Goal: Navigation & Orientation: Find specific page/section

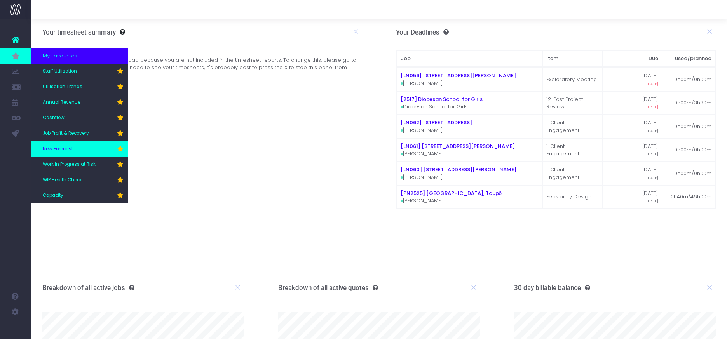
click at [52, 148] on span "New Forecast" at bounding box center [58, 149] width 30 height 7
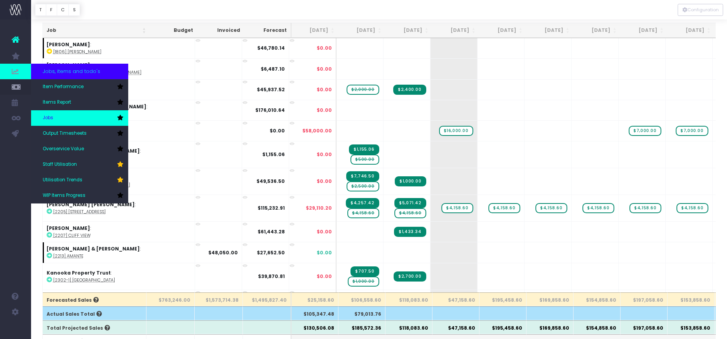
scroll to position [31, 0]
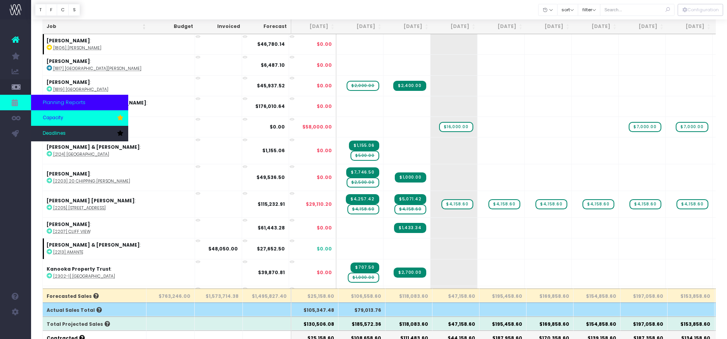
click at [51, 120] on span "Capacity" at bounding box center [53, 118] width 21 height 7
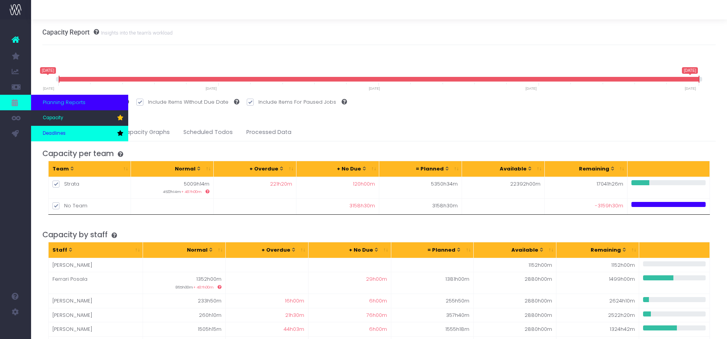
click at [54, 131] on span "Deadlines" at bounding box center [54, 133] width 23 height 7
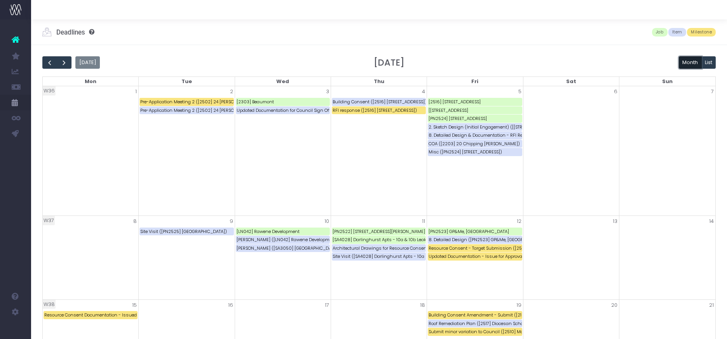
click at [684, 63] on button "Month" at bounding box center [690, 62] width 23 height 12
click at [711, 60] on button "List" at bounding box center [709, 62] width 15 height 12
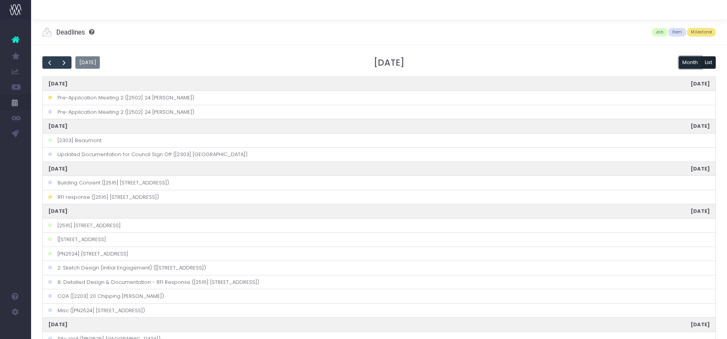
click at [688, 62] on button "Month" at bounding box center [690, 62] width 23 height 12
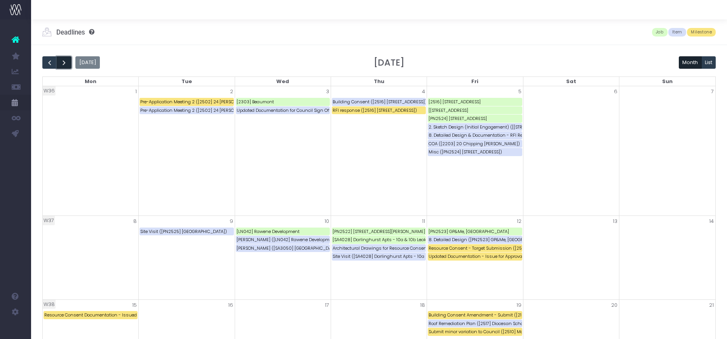
click at [67, 63] on span "next" at bounding box center [64, 63] width 8 height 8
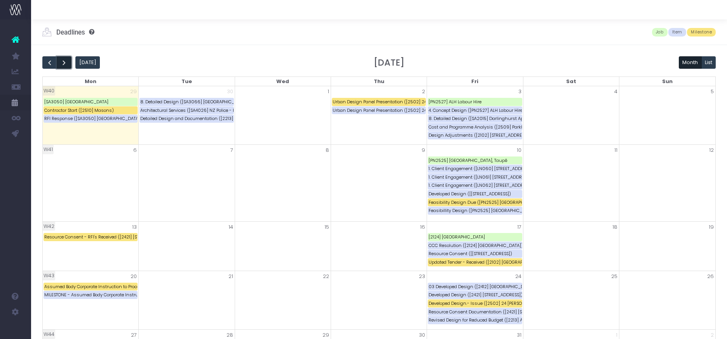
click at [61, 63] on span "next" at bounding box center [64, 63] width 8 height 8
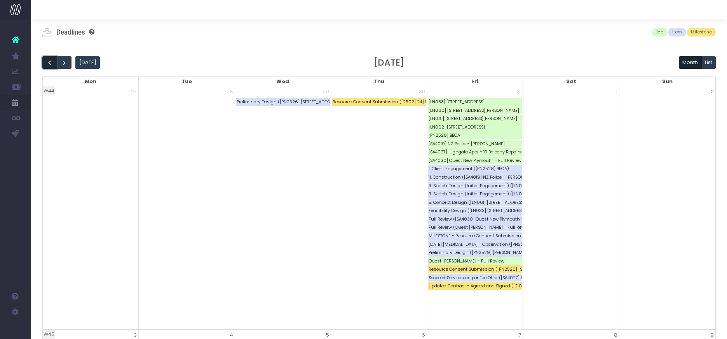
click at [47, 64] on span "prev" at bounding box center [50, 63] width 8 height 8
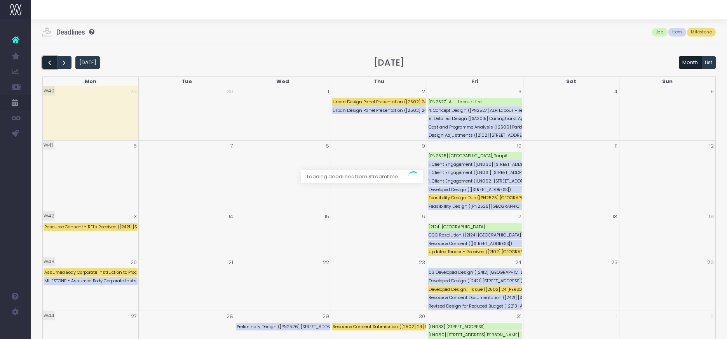
click at [47, 64] on div at bounding box center [363, 169] width 727 height 339
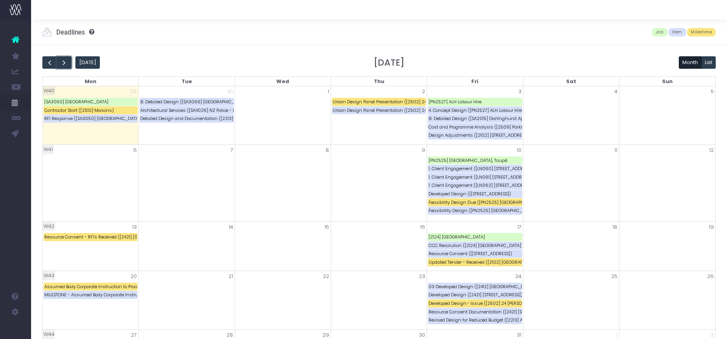
click at [65, 64] on span "next" at bounding box center [64, 63] width 8 height 8
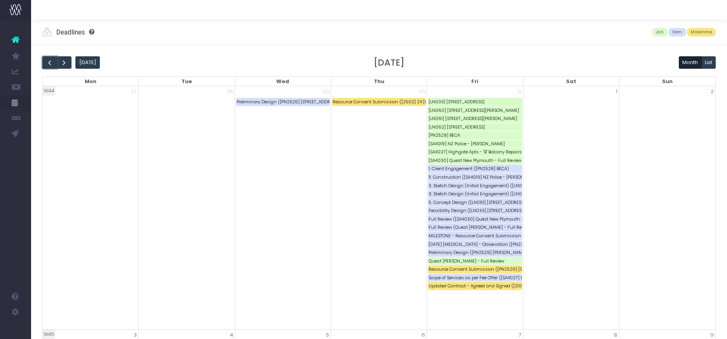
click at [47, 64] on span "prev" at bounding box center [50, 63] width 8 height 8
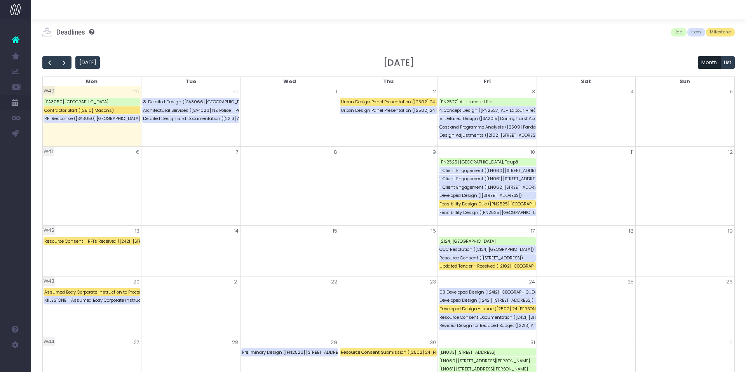
click at [145, 62] on div "Today October 2025 Month List" at bounding box center [388, 62] width 693 height 13
click at [64, 62] on span "next" at bounding box center [64, 63] width 8 height 8
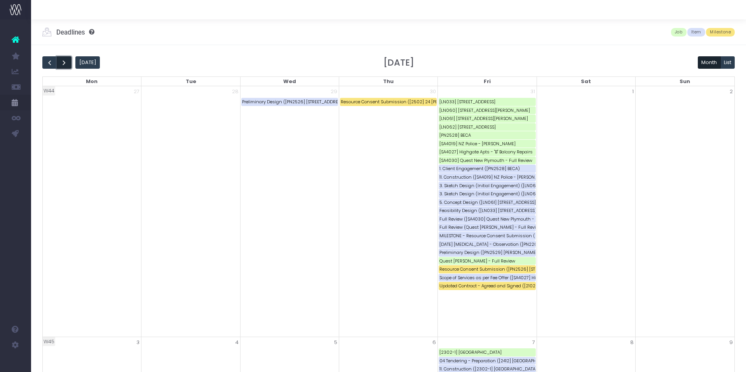
click at [70, 64] on button "next" at bounding box center [64, 62] width 15 height 13
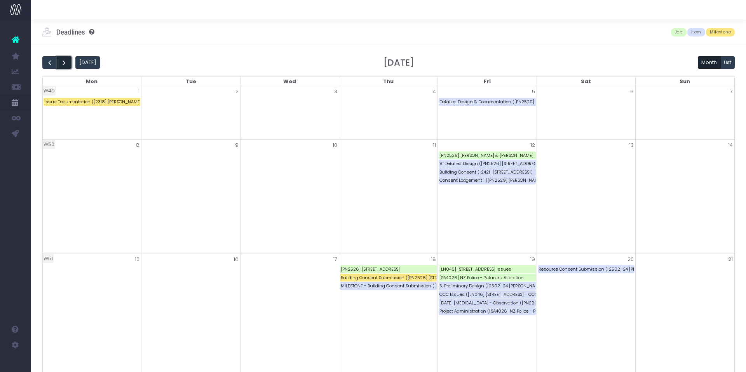
click at [68, 64] on span "next" at bounding box center [64, 63] width 8 height 8
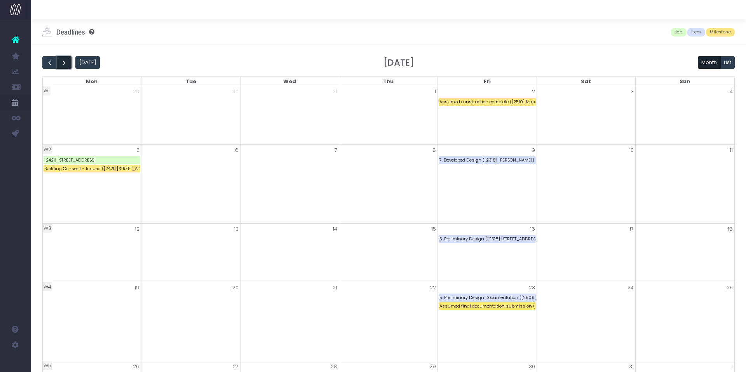
click at [66, 63] on span "next" at bounding box center [64, 63] width 8 height 8
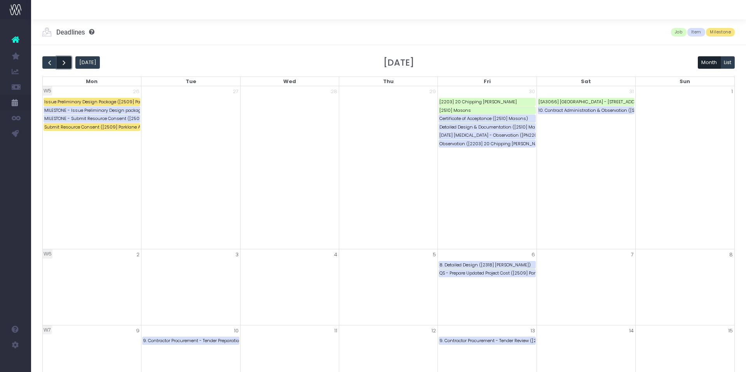
click at [68, 63] on span "next" at bounding box center [64, 63] width 8 height 8
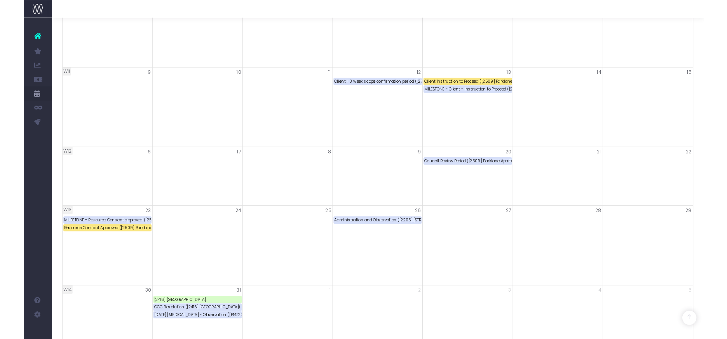
scroll to position [229, 0]
